Goal: Task Accomplishment & Management: Manage account settings

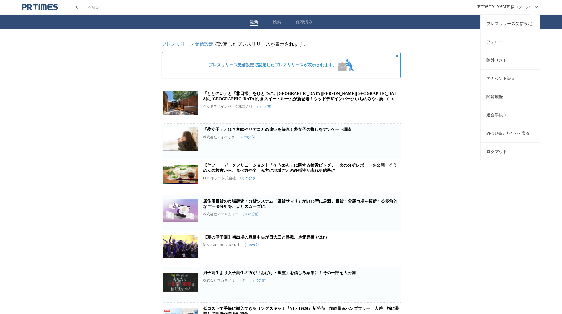
click at [530, 8] on div "養父 智子 様 ログイン中 プレスリリース受信設定 フォロー 除外リスト アカウント設定 閲覧履歴 退会手続き PR TIMESサイトへ戻る ログアウト" at bounding box center [508, 7] width 63 height 14
click at [504, 82] on link "アカウント設定" at bounding box center [510, 78] width 59 height 18
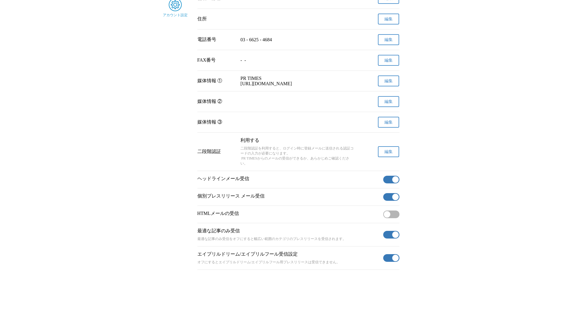
scroll to position [116, 0]
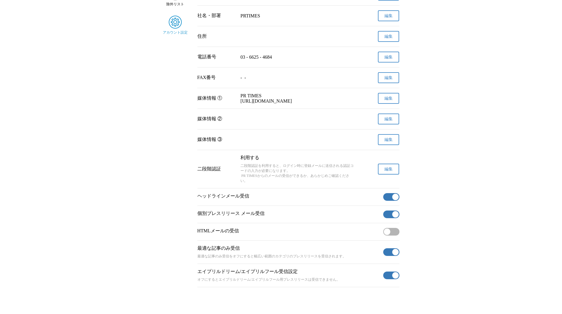
click at [385, 172] on span "編集" at bounding box center [389, 169] width 8 height 5
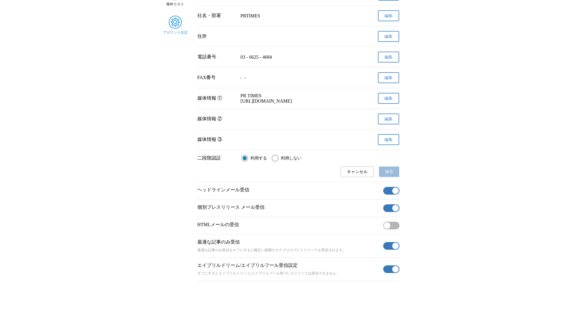
click at [278, 162] on input "利用しない" at bounding box center [275, 158] width 7 height 7
radio input "true"
click at [247, 162] on input "利用する" at bounding box center [244, 158] width 7 height 7
radio input "true"
click at [277, 162] on input "利用しない" at bounding box center [275, 158] width 7 height 7
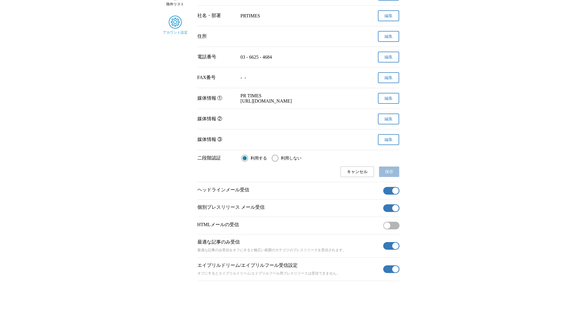
radio input "true"
click at [393, 175] on span "保存" at bounding box center [389, 171] width 8 height 5
click at [247, 162] on input "利用する" at bounding box center [244, 158] width 7 height 7
radio input "true"
click at [267, 162] on div "利用する 利用しない" at bounding box center [320, 158] width 158 height 7
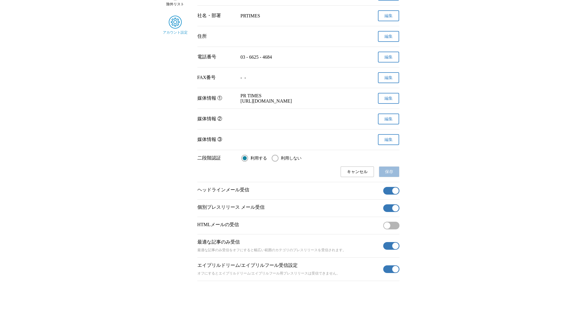
click at [275, 162] on input "利用しない" at bounding box center [275, 158] width 7 height 7
radio input "true"
click at [390, 175] on span "保存" at bounding box center [389, 171] width 8 height 5
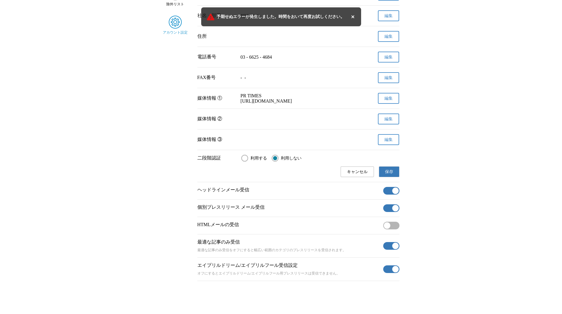
click at [520, 119] on main "プレスリリース 受信設定 フォロー 除外リスト アカウント設定 アカウント設定 名前 養父　智子 変更申請 確認メールを送信しました メールの受信トレイをご確…" at bounding box center [281, 104] width 562 height 356
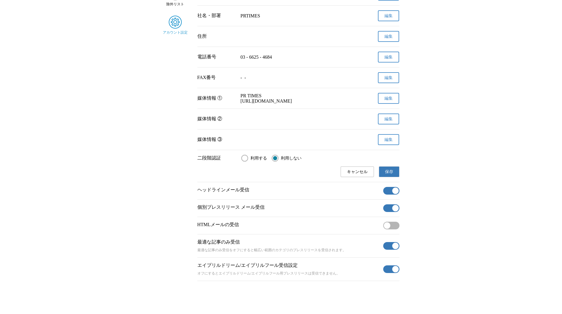
click at [516, 77] on main "プレスリリース 受信設定 フォロー 除外リスト アカウント設定 アカウント設定 名前 養父　智子 変更申請 確認メールを送信しました メールの受信トレイをご確…" at bounding box center [281, 104] width 562 height 356
click at [249, 162] on label "利用する" at bounding box center [254, 158] width 26 height 7
click at [248, 162] on input "利用する" at bounding box center [244, 158] width 7 height 7
radio input "true"
click at [279, 162] on input "利用しない" at bounding box center [275, 158] width 7 height 7
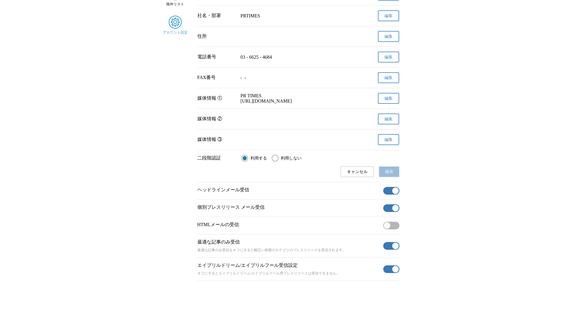
radio input "true"
click at [391, 175] on span "保存" at bounding box center [389, 171] width 8 height 5
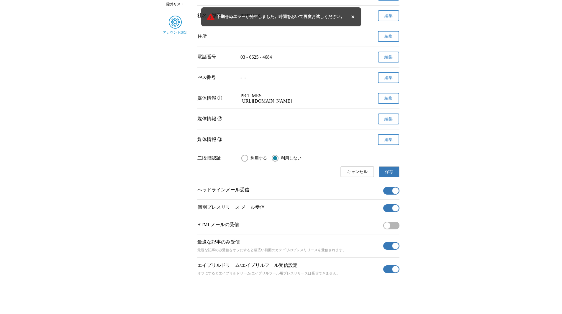
click at [252, 161] on span "利用する" at bounding box center [259, 158] width 17 height 5
click at [248, 162] on input "利用する" at bounding box center [244, 158] width 7 height 7
radio input "true"
click at [452, 182] on main "プレスリリース 受信設定 フォロー 除外リスト アカウント設定 アカウント設定 名前 養父　智子 変更申請 確認メールを送信しました メールの受信トレイをご確…" at bounding box center [281, 104] width 562 height 356
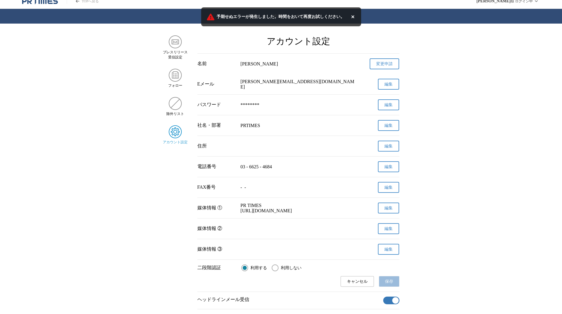
scroll to position [0, 0]
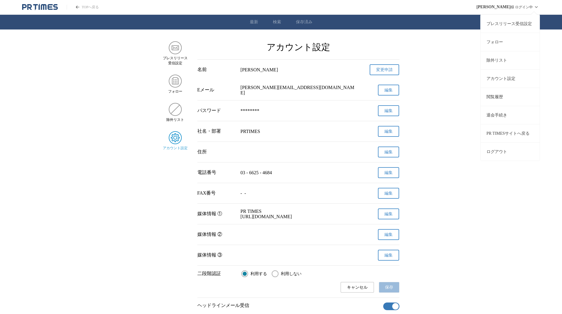
click at [498, 149] on button "ログアウト" at bounding box center [510, 152] width 59 height 18
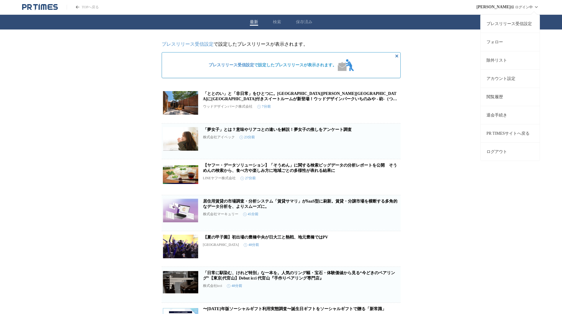
click at [522, 4] on div "養父 智子 様 ログイン中 プレスリリース受信設定 フォロー 除外リスト アカウント設定 閲覧履歴 退会手続き PR TIMESサイトへ戻る ログアウト" at bounding box center [508, 7] width 63 height 14
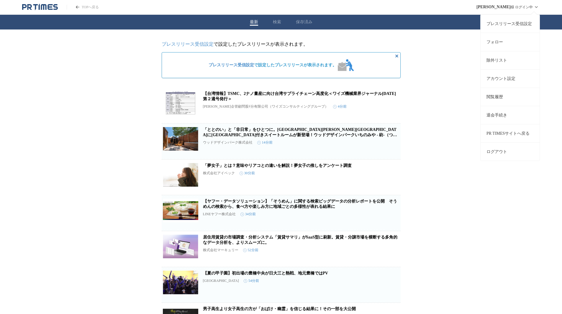
click at [538, 8] on icon at bounding box center [536, 7] width 7 height 7
click at [502, 77] on link "アカウント設定" at bounding box center [510, 78] width 59 height 18
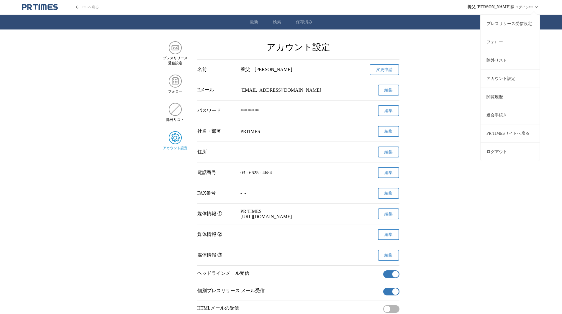
click at [508, 151] on button "ログアウト" at bounding box center [510, 152] width 59 height 18
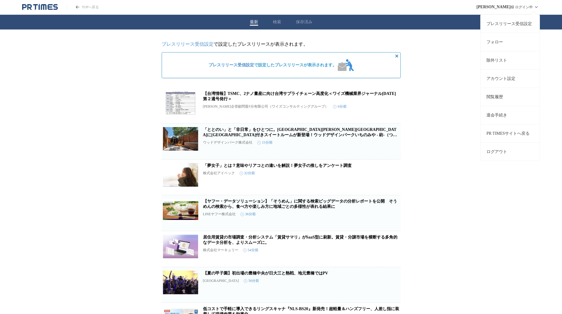
click at [534, 6] on icon at bounding box center [536, 7] width 7 height 7
click at [509, 83] on link "アカウント設定" at bounding box center [510, 78] width 59 height 18
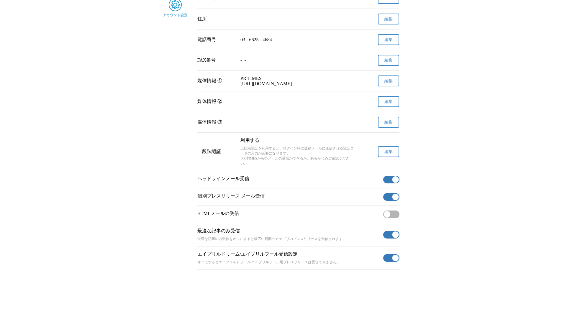
scroll to position [145, 0]
click at [383, 148] on button "編集" at bounding box center [388, 151] width 21 height 11
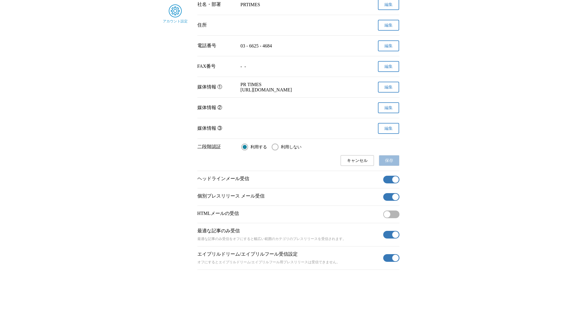
click at [276, 145] on input "利用しない" at bounding box center [275, 147] width 7 height 7
radio input "true"
click at [250, 146] on label "利用する" at bounding box center [254, 147] width 26 height 7
click at [248, 146] on input "利用する" at bounding box center [244, 147] width 7 height 7
radio input "true"
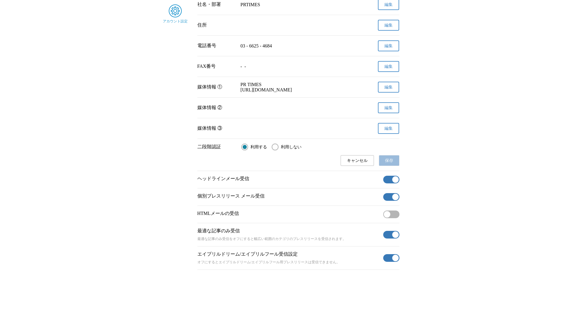
click at [279, 145] on label "利用しない" at bounding box center [287, 147] width 30 height 7
click at [279, 145] on input "利用しない" at bounding box center [275, 147] width 7 height 7
radio input "true"
click at [385, 158] on button "保存" at bounding box center [389, 160] width 21 height 11
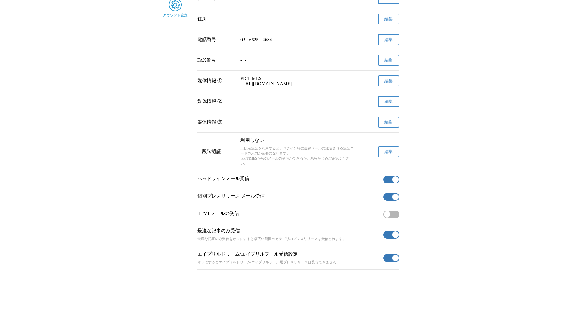
click at [391, 155] on span "編集" at bounding box center [389, 151] width 8 height 5
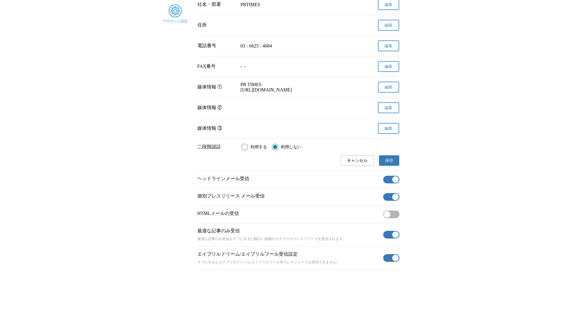
click at [247, 147] on input "利用する" at bounding box center [244, 147] width 7 height 7
radio input "true"
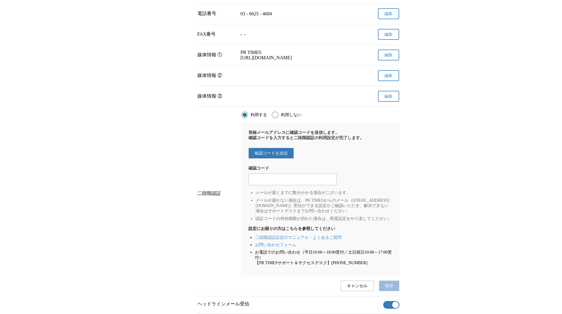
scroll to position [196, 0]
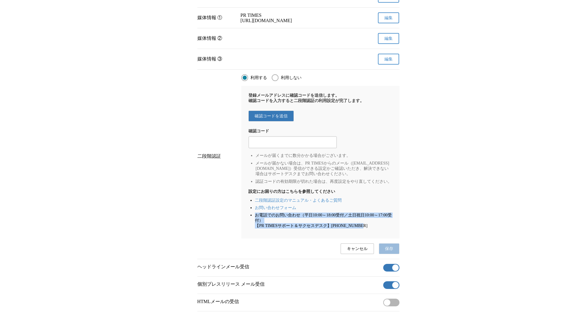
drag, startPoint x: 256, startPoint y: 233, endPoint x: 376, endPoint y: 246, distance: 121.2
click at [376, 229] on li "お電話でのお問い合わせ（平日10:00～18:00受付／土日祝日10:00～17:00受付） 【PR TIMESサポート＆サクセスデスク】[PHONE_NUM…" at bounding box center [323, 221] width 137 height 16
copy li "お電話でのお問い合わせ（平日10:00～18:00受付／土日祝日10:00～17:00受付） 【PR TIMESサポート＆サクセスデスク】[PHONE_NUM…"
